Goal: Check status: Check status

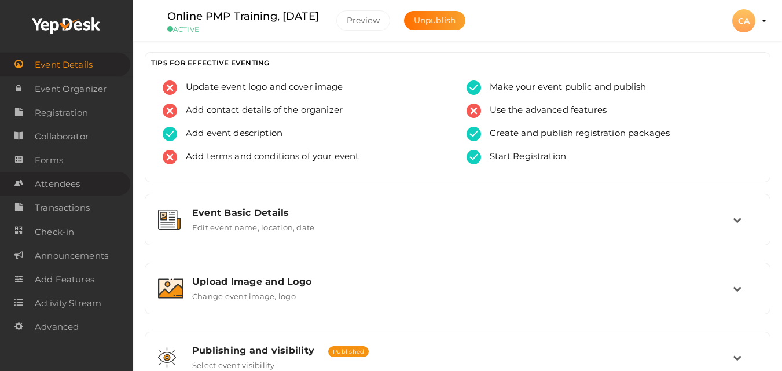
click at [63, 179] on span "Attendees" at bounding box center [57, 184] width 45 height 23
